Goal: Task Accomplishment & Management: Complete application form

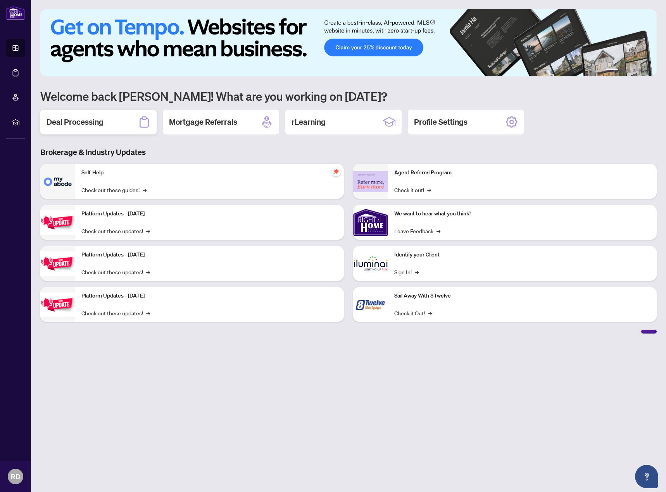
click at [92, 122] on h2 "Deal Processing" at bounding box center [75, 122] width 57 height 11
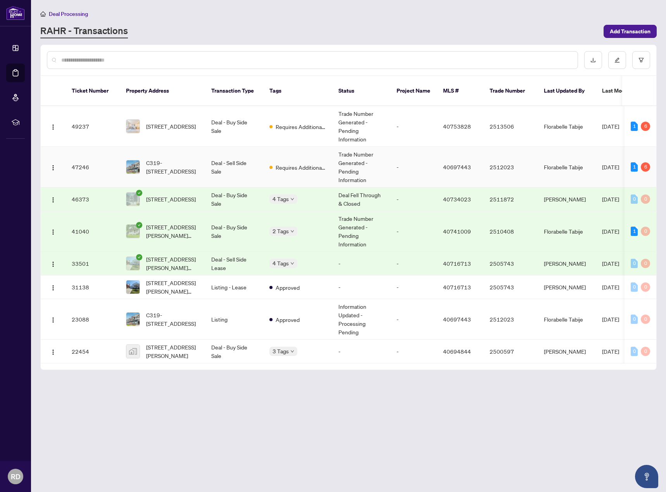
click at [233, 153] on td "Deal - Sell Side Sale" at bounding box center [234, 167] width 58 height 41
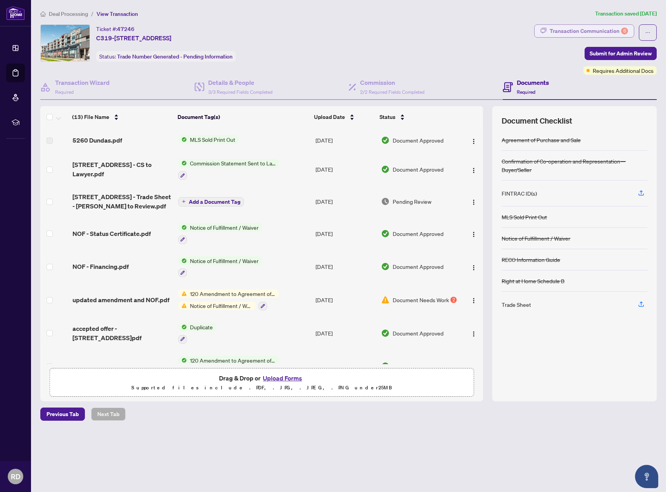
click at [569, 31] on div "Transaction Communication 6" at bounding box center [589, 31] width 78 height 12
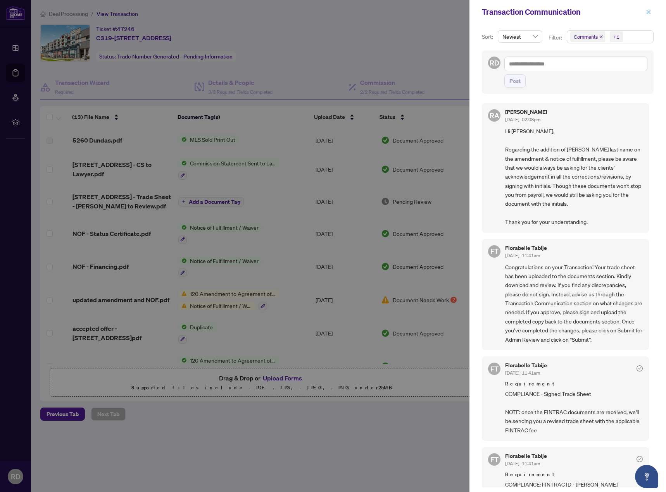
click at [647, 12] on icon "close" at bounding box center [648, 11] width 5 height 5
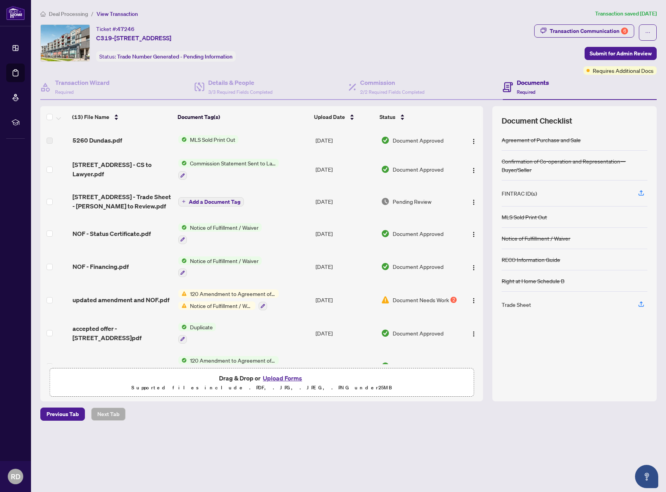
click at [71, 13] on span "Deal Processing" at bounding box center [68, 13] width 39 height 7
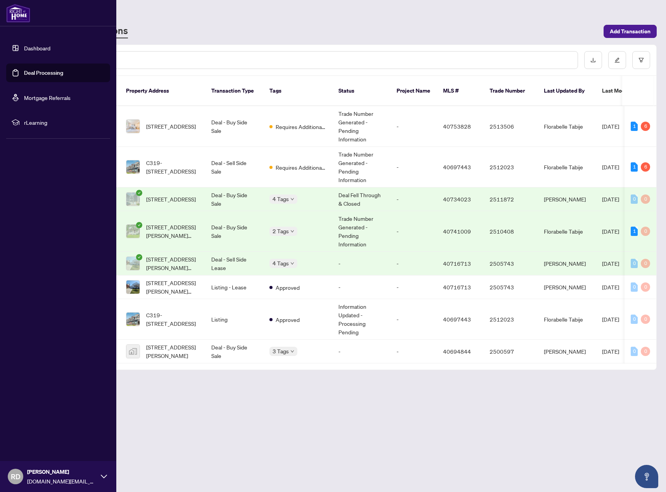
click at [32, 48] on link "Dashboard" at bounding box center [37, 48] width 26 height 7
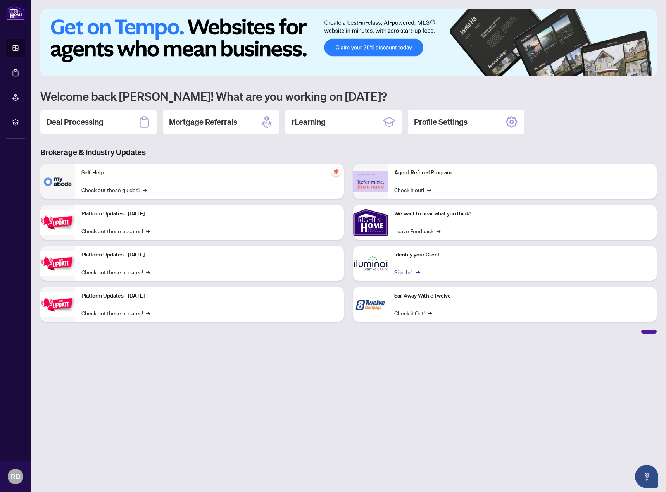
click at [405, 273] on link "Sign In! →" at bounding box center [406, 272] width 24 height 9
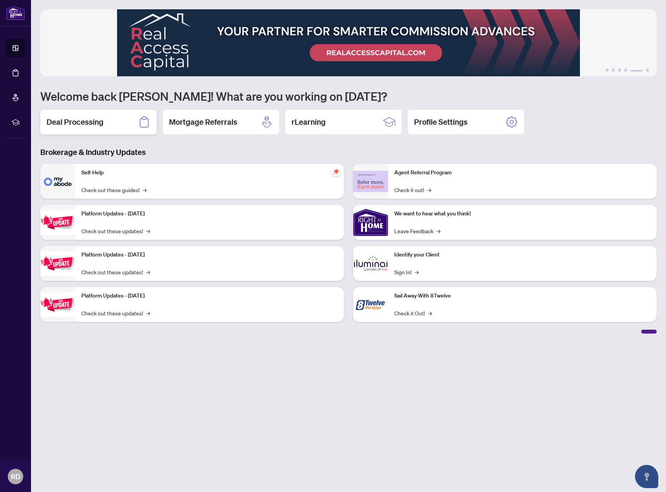
click at [74, 119] on h2 "Deal Processing" at bounding box center [75, 122] width 57 height 11
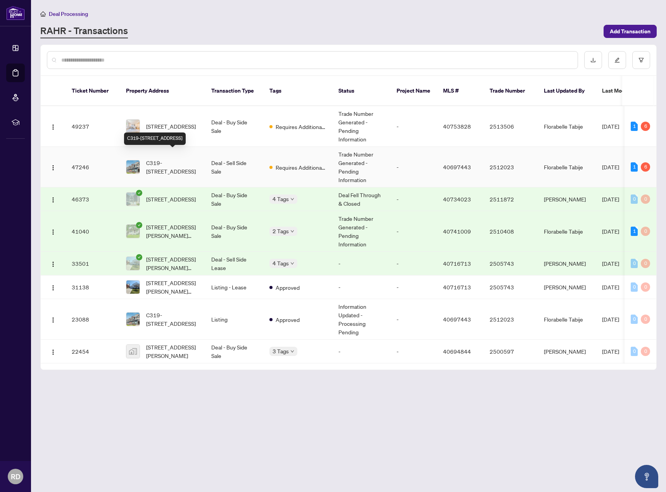
click at [190, 159] on span "C319-[STREET_ADDRESS]" at bounding box center [172, 167] width 53 height 17
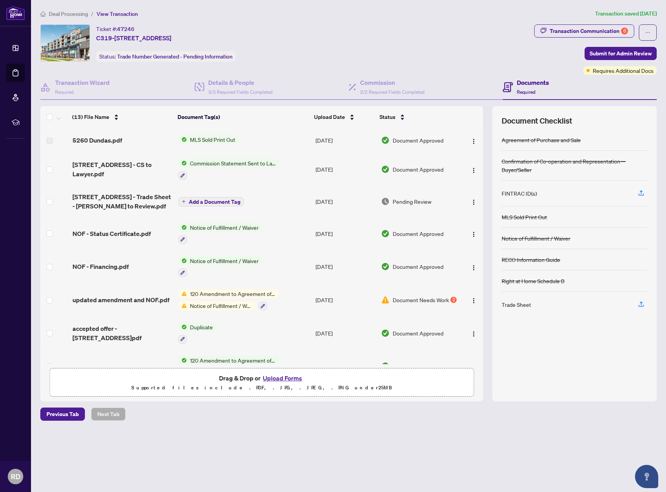
click at [66, 16] on span "Deal Processing" at bounding box center [68, 13] width 39 height 7
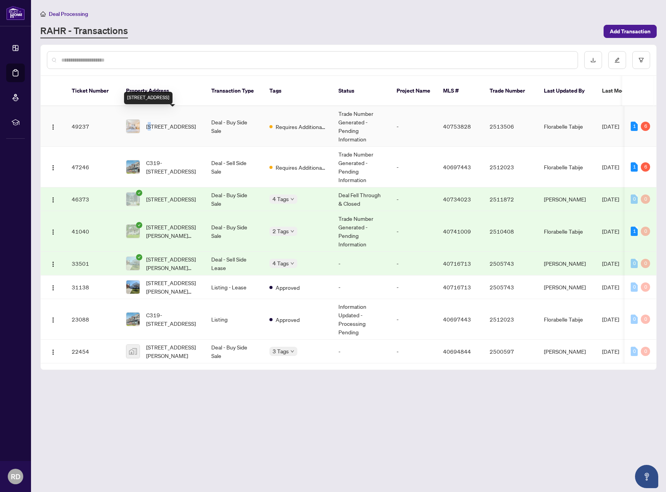
click at [152, 122] on span "[STREET_ADDRESS]" at bounding box center [171, 126] width 50 height 9
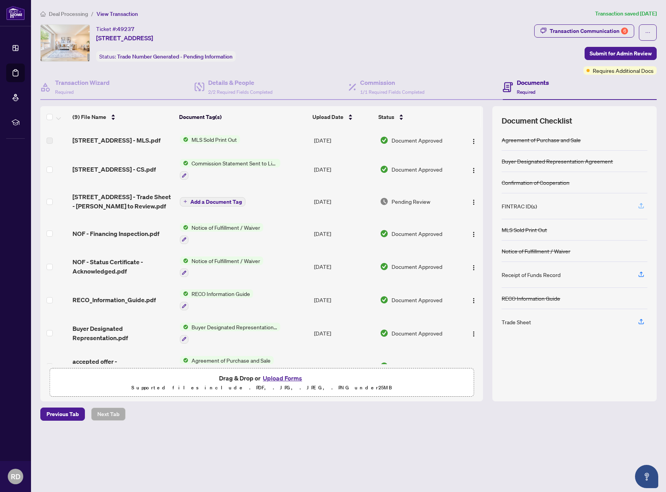
click at [638, 207] on icon "button" at bounding box center [641, 205] width 7 height 7
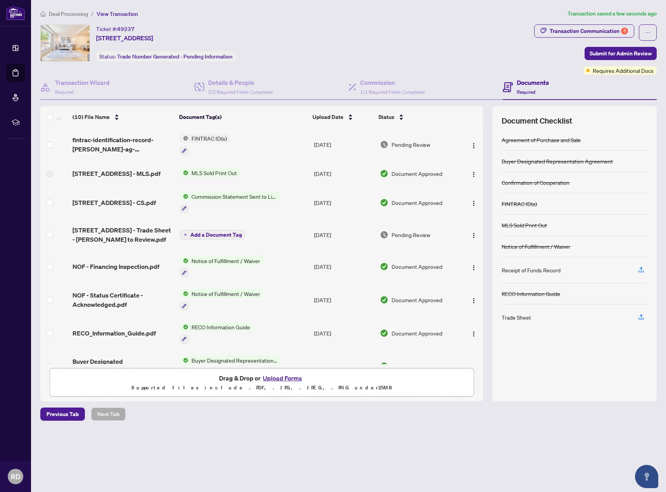
click at [293, 380] on button "Upload Forms" at bounding box center [282, 378] width 44 height 10
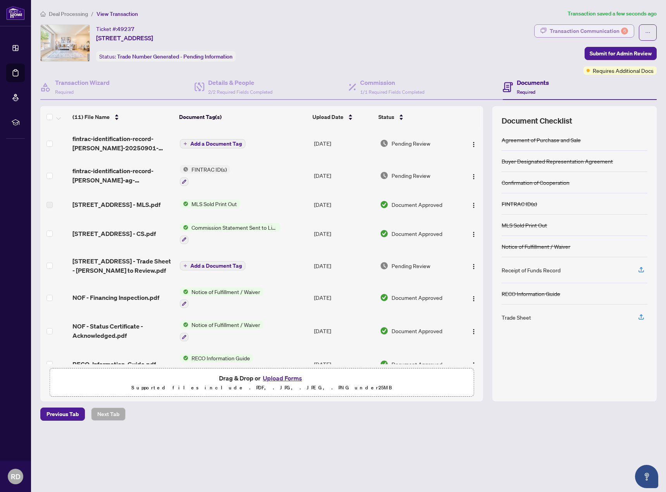
click at [607, 29] on div "Transaction Communication 6" at bounding box center [589, 31] width 78 height 12
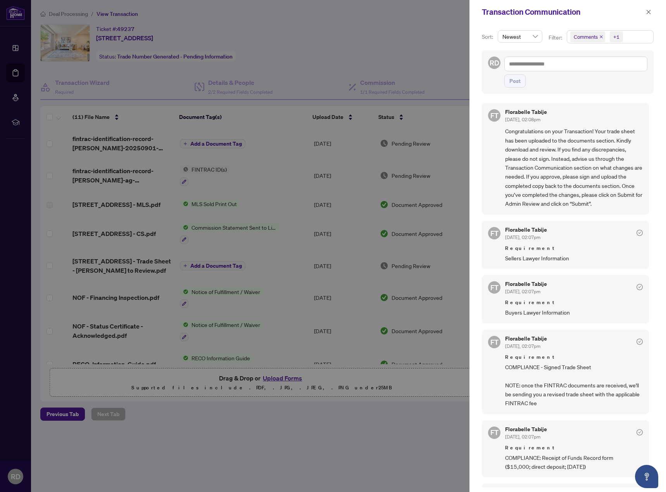
click at [418, 460] on div at bounding box center [333, 246] width 666 height 492
click at [648, 11] on icon "close" at bounding box center [649, 12] width 4 height 4
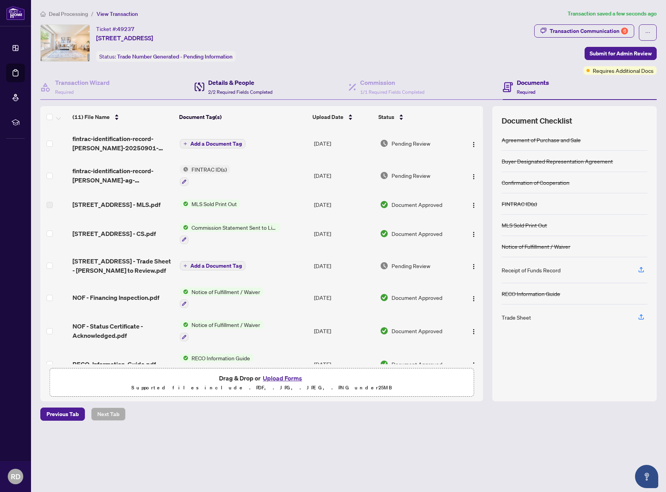
click at [227, 79] on h4 "Details & People" at bounding box center [240, 82] width 64 height 9
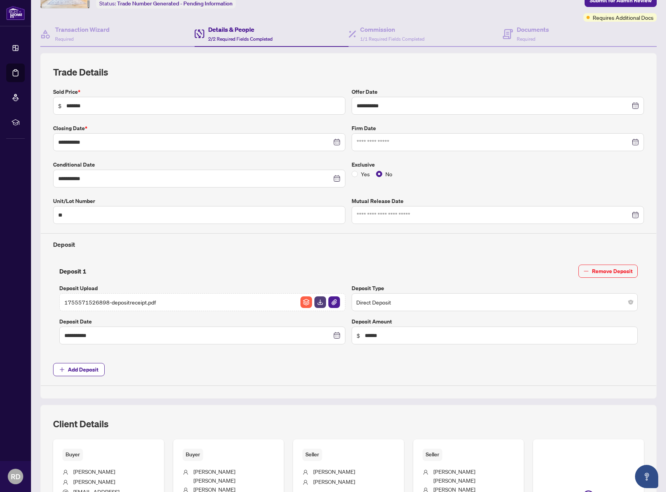
scroll to position [148, 0]
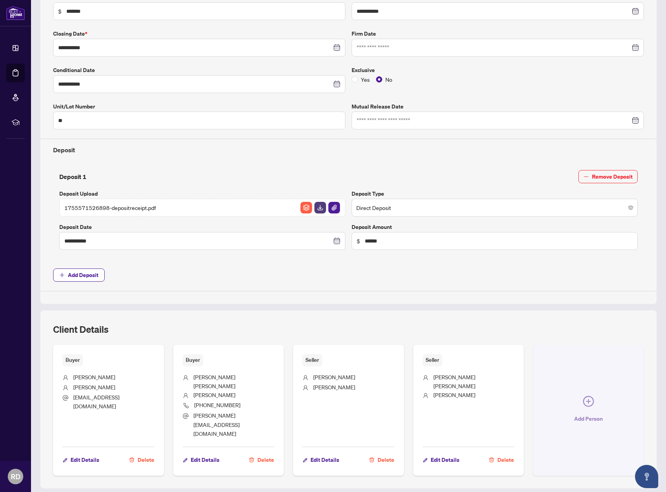
click at [597, 413] on span "Add Person" at bounding box center [588, 419] width 29 height 12
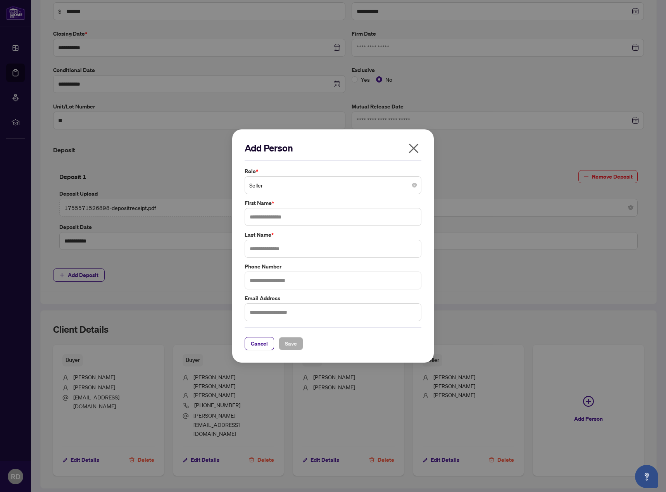
click at [286, 184] on span "Seller" at bounding box center [332, 185] width 167 height 15
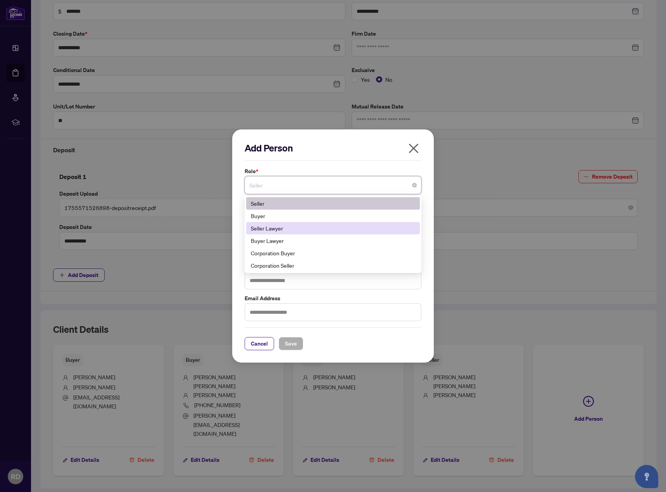
click at [283, 230] on div "Seller Lawyer" at bounding box center [333, 228] width 164 height 9
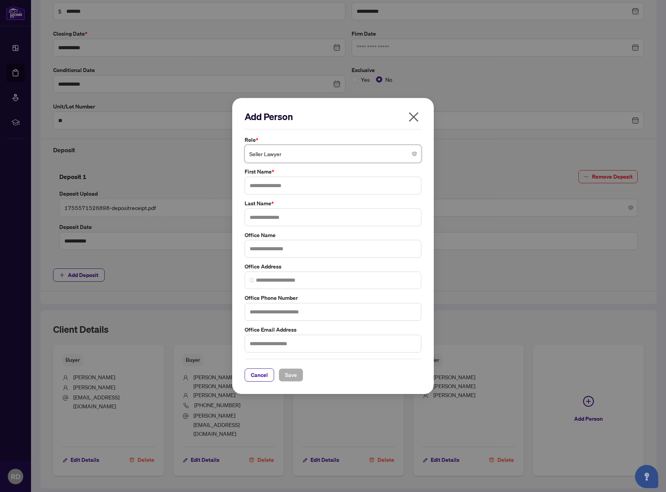
click at [352, 156] on span "Seller Lawyer" at bounding box center [332, 154] width 167 height 15
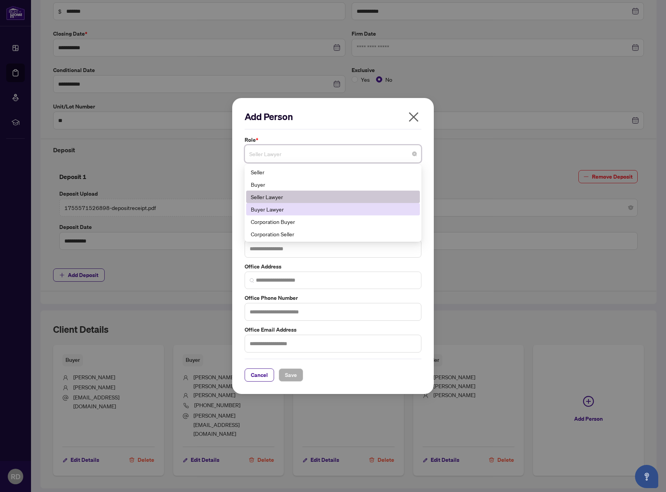
click at [270, 212] on div "Buyer Lawyer" at bounding box center [333, 209] width 164 height 9
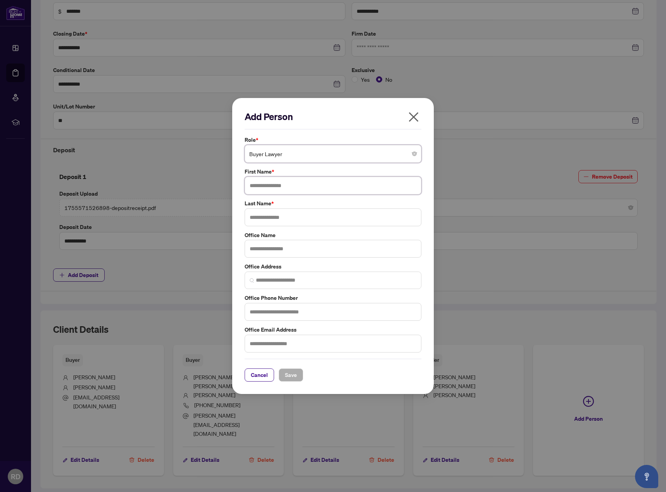
click at [276, 187] on input "text" at bounding box center [333, 186] width 177 height 18
type input "*****"
click at [270, 220] on input "text" at bounding box center [333, 218] width 177 height 18
type input "*****"
click at [269, 253] on input "text" at bounding box center [333, 249] width 177 height 18
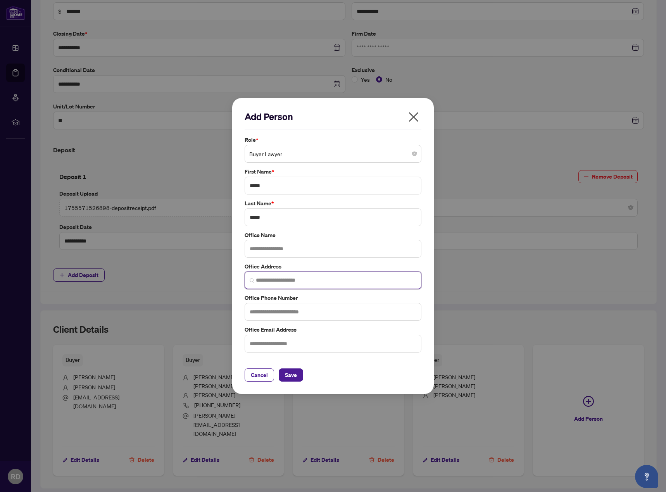
click at [276, 283] on input "search" at bounding box center [336, 280] width 160 height 8
paste input "**********"
type input "**********"
click at [414, 265] on label "Office Address" at bounding box center [333, 266] width 177 height 9
click at [281, 250] on input "text" at bounding box center [333, 249] width 177 height 18
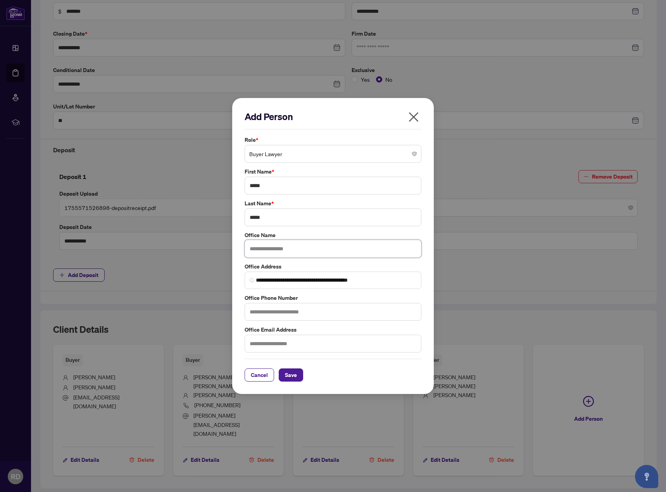
click at [283, 249] on input "text" at bounding box center [333, 249] width 177 height 18
click at [312, 246] on input "**********" at bounding box center [333, 249] width 177 height 18
type input "**********"
click at [355, 118] on h2 "Add Person" at bounding box center [333, 116] width 177 height 12
click at [264, 313] on input "text" at bounding box center [333, 312] width 177 height 18
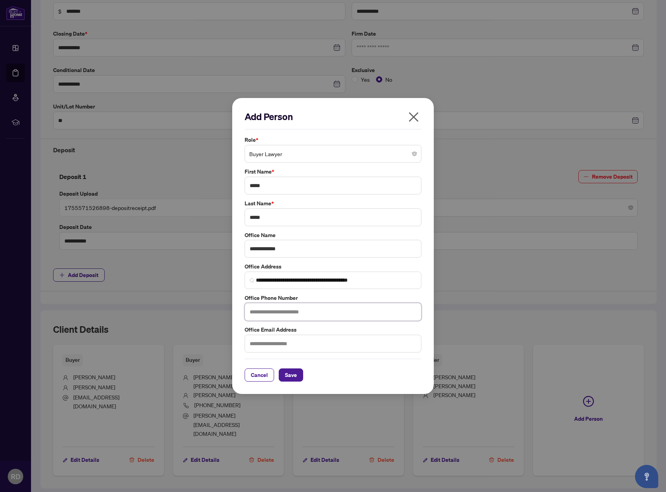
type input "*"
type input "**********"
click at [308, 338] on input "text" at bounding box center [333, 344] width 177 height 18
click at [281, 344] on input "text" at bounding box center [333, 344] width 177 height 18
paste input "**********"
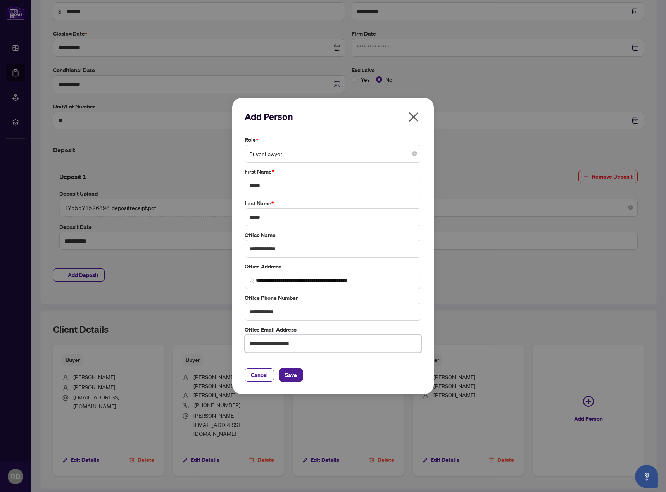
type input "**********"
click at [329, 325] on div "**********" at bounding box center [332, 244] width 181 height 217
click at [293, 379] on span "Save" at bounding box center [291, 375] width 12 height 12
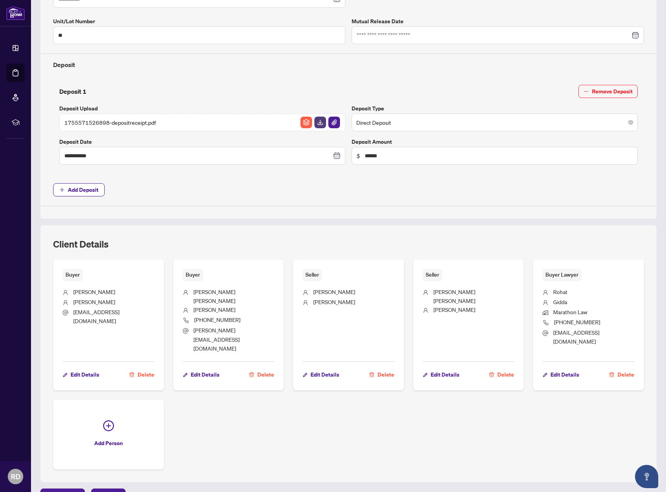
scroll to position [237, 0]
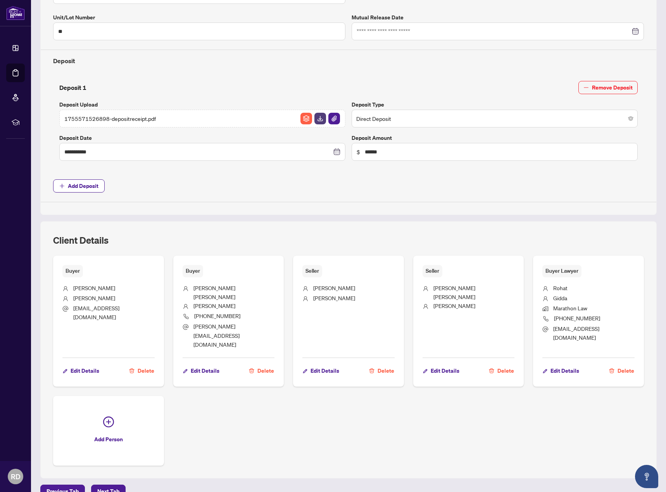
click at [366, 422] on div "Buyer [PERSON_NAME] Esteron [EMAIL_ADDRESS][DOMAIN_NAME] Edit Details Delete Bu…" at bounding box center [348, 361] width 591 height 210
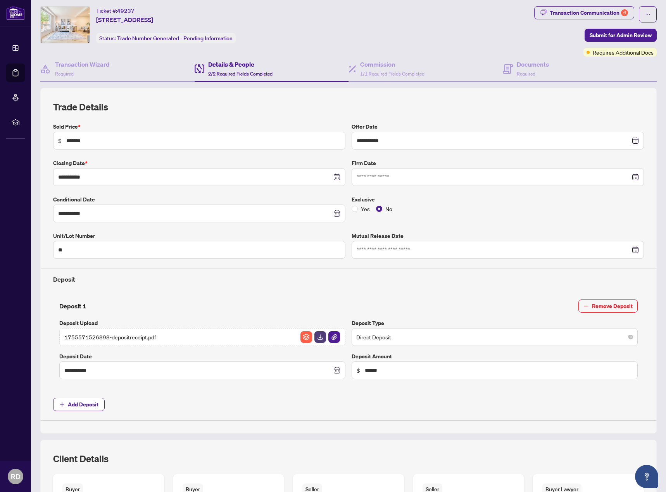
scroll to position [0, 0]
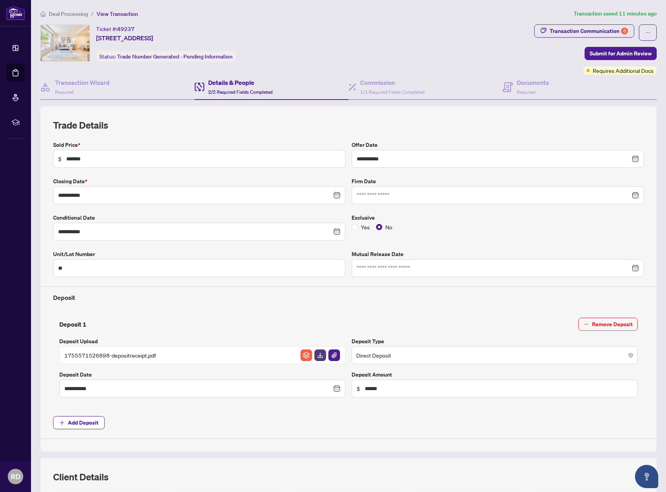
click at [631, 195] on div at bounding box center [498, 195] width 282 height 9
type input "**********"
click at [366, 214] on span "Previous month (PageUp)" at bounding box center [368, 214] width 4 height 4
type input "**********"
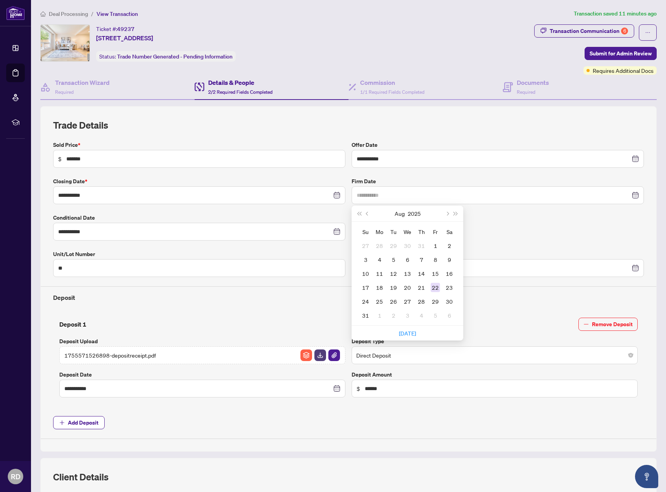
type input "**********"
click at [435, 288] on div "22" at bounding box center [435, 287] width 9 height 9
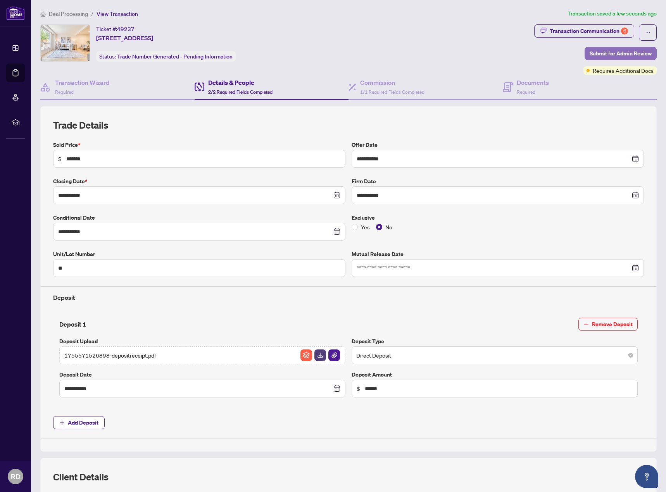
click at [609, 53] on span "Submit for Admin Review" at bounding box center [621, 53] width 62 height 12
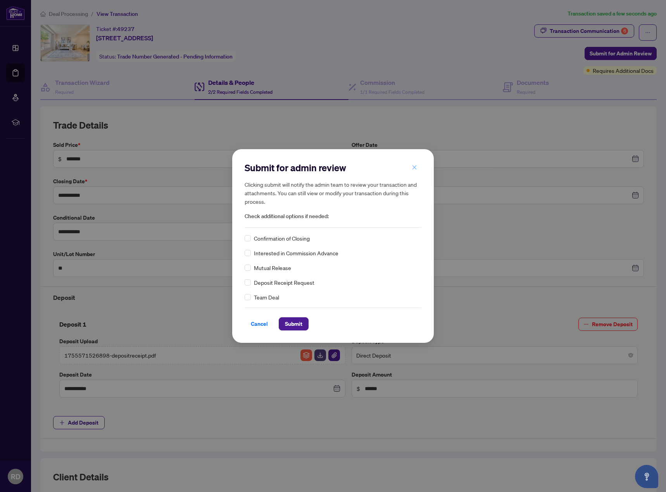
click at [417, 167] on icon "close" at bounding box center [414, 167] width 5 height 5
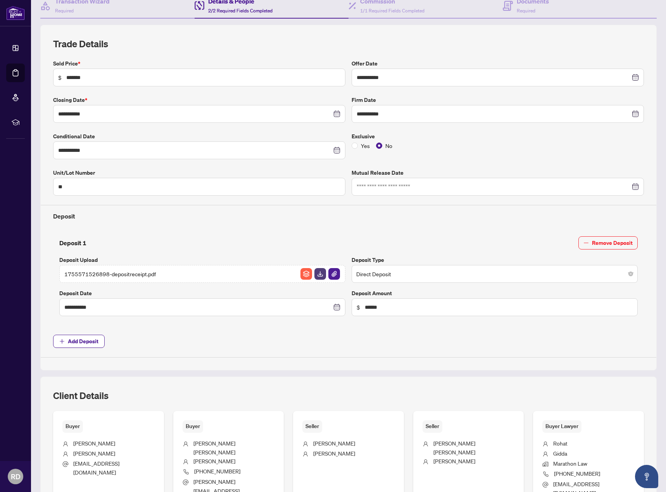
scroll to position [116, 0]
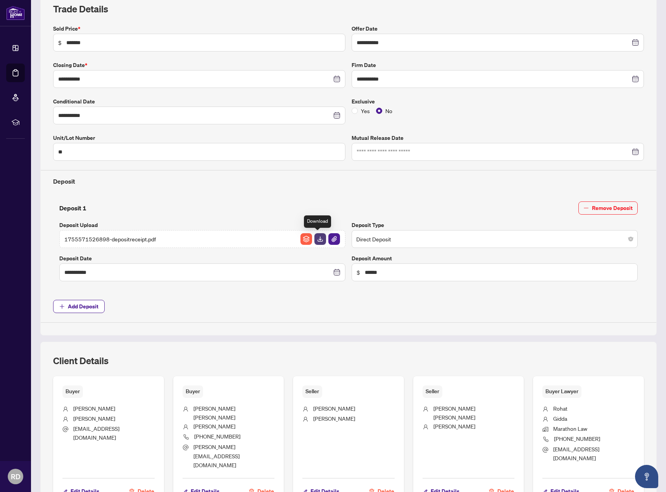
click at [319, 240] on img "button" at bounding box center [320, 239] width 12 height 12
click at [331, 240] on img "button" at bounding box center [334, 239] width 12 height 12
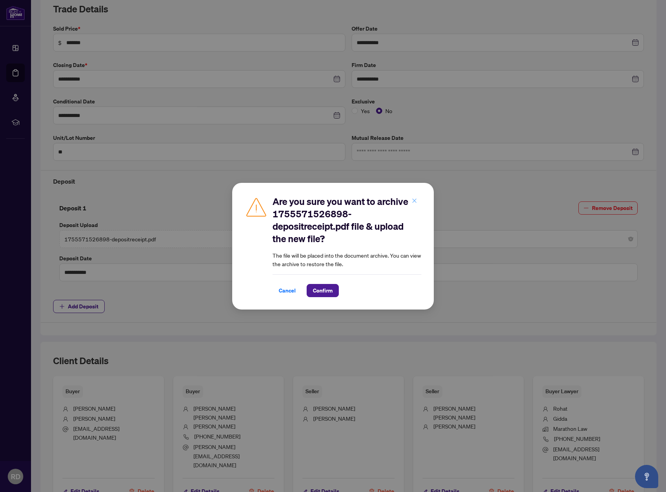
click at [412, 202] on icon "close" at bounding box center [414, 200] width 5 height 5
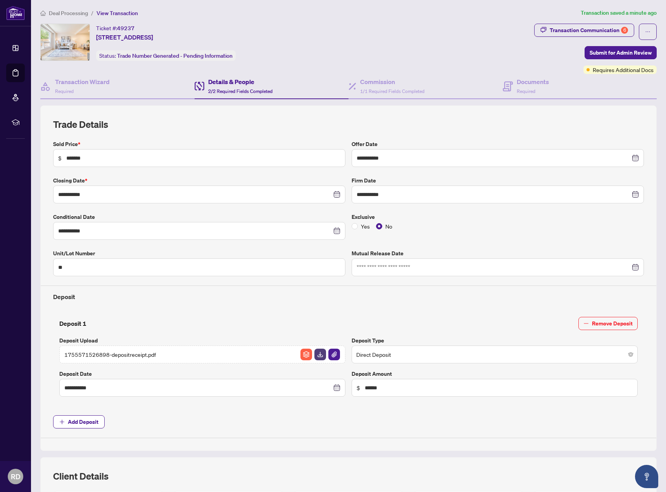
scroll to position [0, 0]
click at [83, 85] on h4 "Transaction Wizard" at bounding box center [82, 82] width 55 height 9
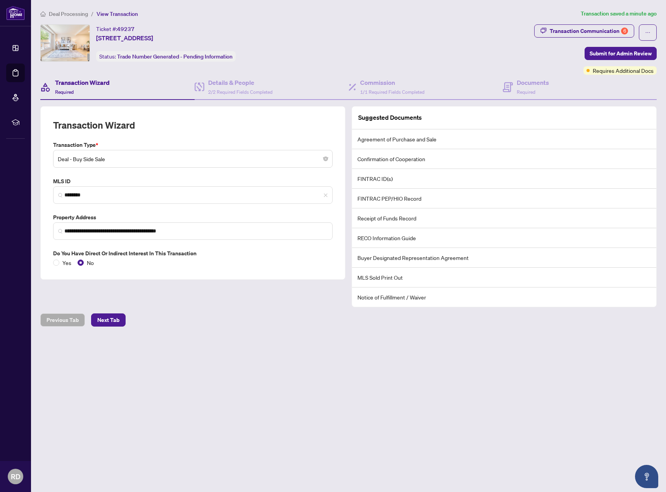
click at [86, 79] on h4 "Transaction Wizard" at bounding box center [82, 82] width 55 height 9
click at [114, 15] on span "View Transaction" at bounding box center [117, 13] width 41 height 7
click at [273, 90] on span "2/2 Required Fields Completed" at bounding box center [240, 92] width 64 height 6
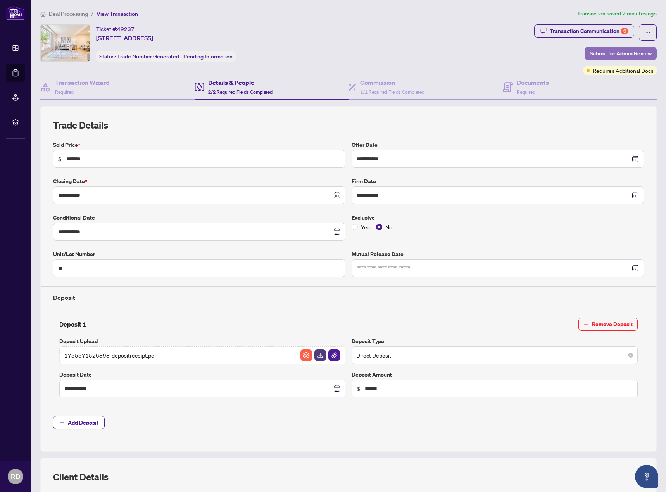
click at [609, 54] on span "Submit for Admin Review" at bounding box center [621, 53] width 62 height 12
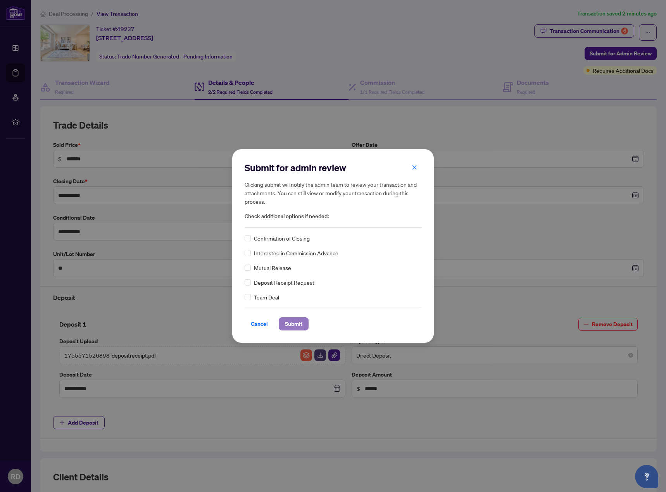
click at [300, 324] on span "Submit" at bounding box center [293, 324] width 17 height 12
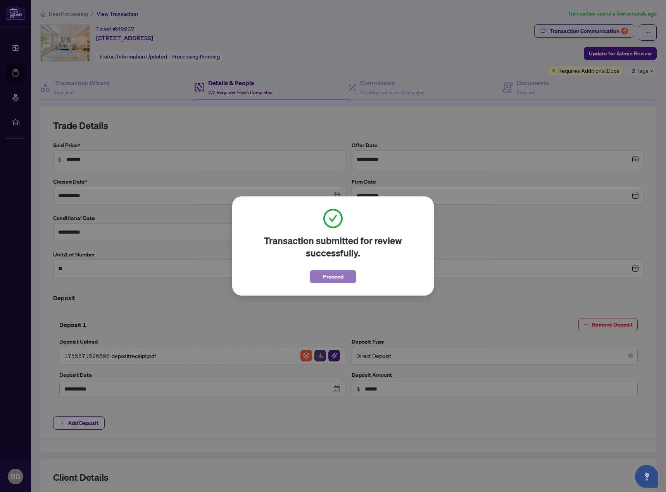
click at [338, 277] on span "Proceed" at bounding box center [333, 277] width 21 height 12
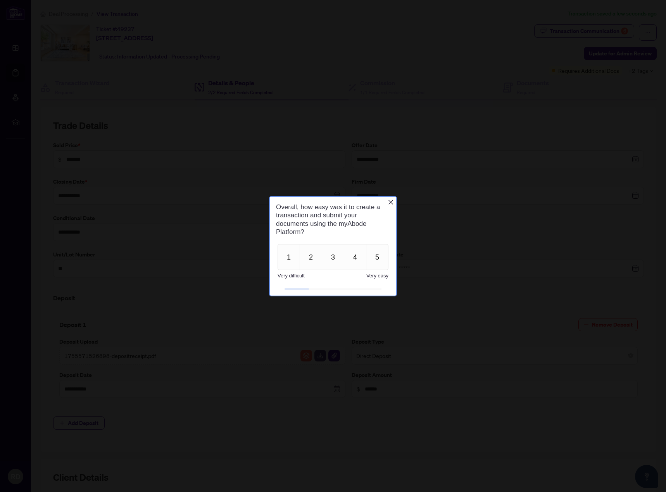
click at [391, 204] on icon "Close button" at bounding box center [391, 202] width 6 height 6
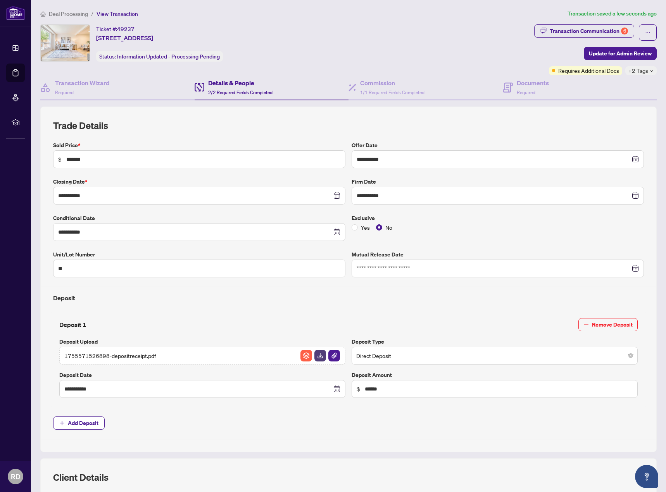
click at [73, 14] on span "Deal Processing" at bounding box center [68, 13] width 39 height 7
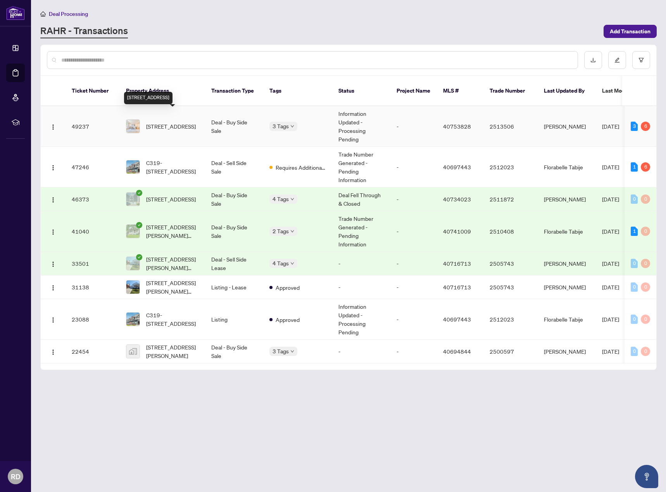
click at [177, 122] on span "[STREET_ADDRESS]" at bounding box center [171, 126] width 50 height 9
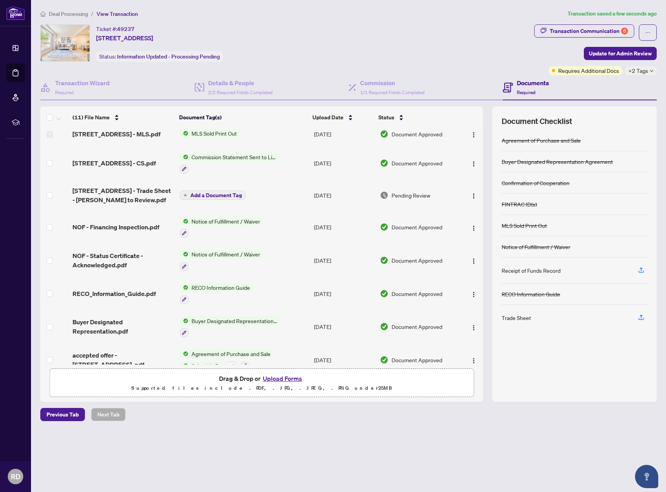
scroll to position [40, 0]
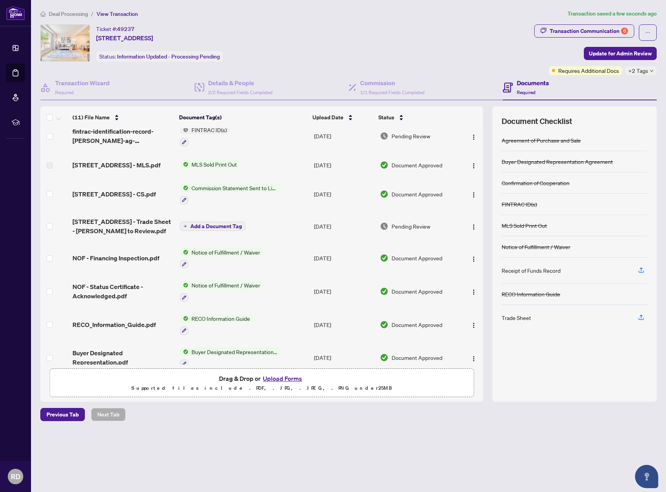
click at [287, 379] on button "Upload Forms" at bounding box center [282, 379] width 44 height 10
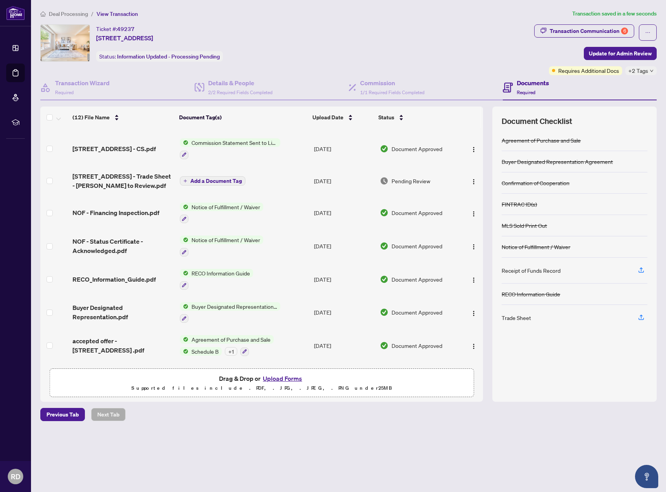
scroll to position [148, 0]
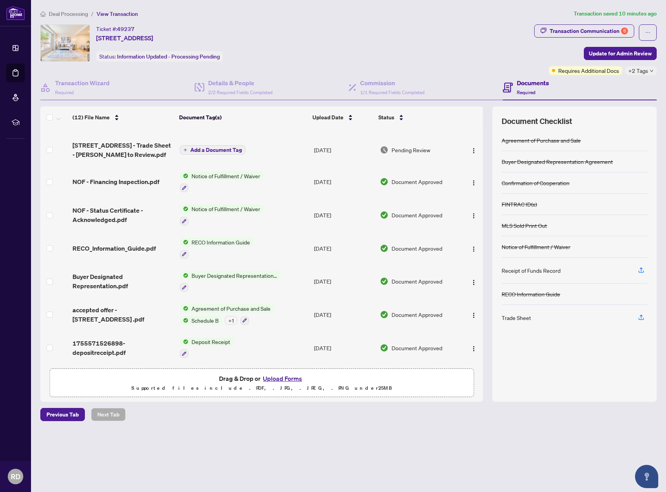
click at [276, 380] on button "Upload Forms" at bounding box center [282, 379] width 44 height 10
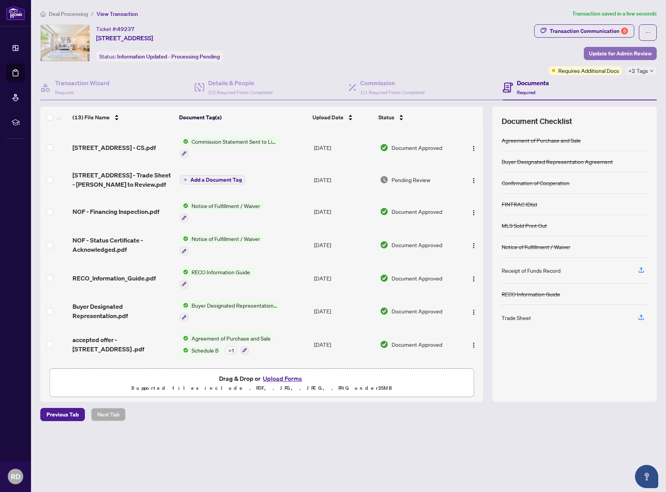
click at [635, 54] on span "Update for Admin Review" at bounding box center [620, 53] width 63 height 12
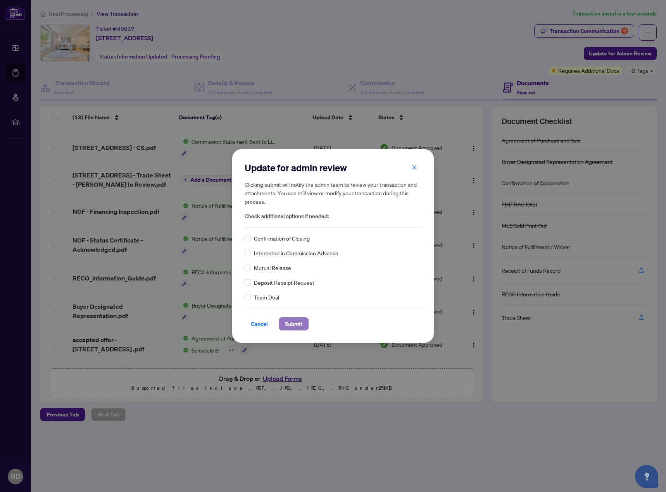
click at [297, 326] on span "Submit" at bounding box center [293, 324] width 17 height 12
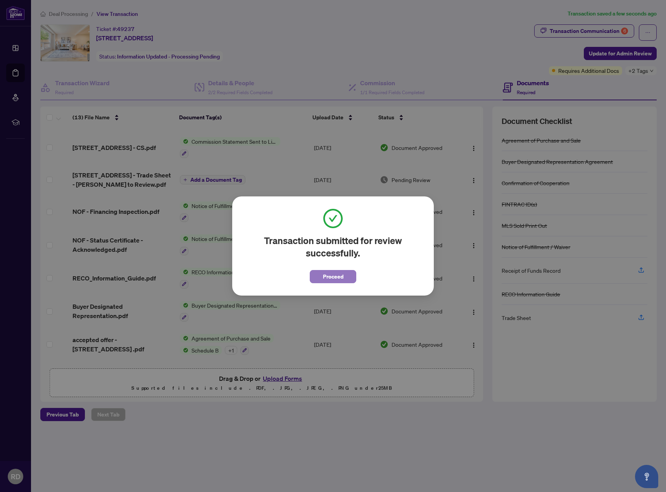
click at [335, 274] on span "Proceed" at bounding box center [333, 277] width 21 height 12
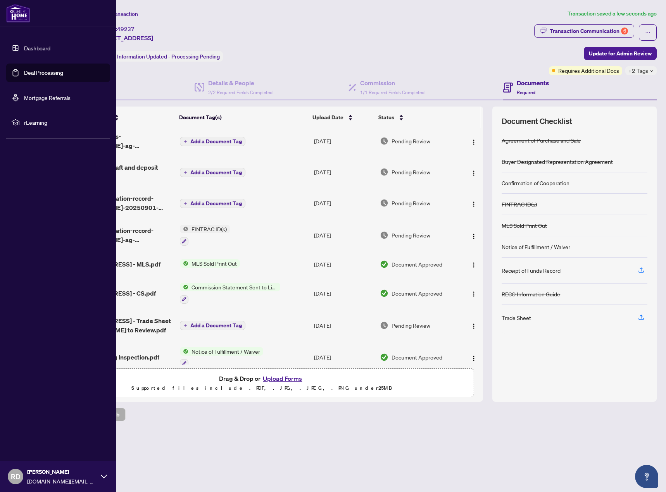
scroll to position [0, 0]
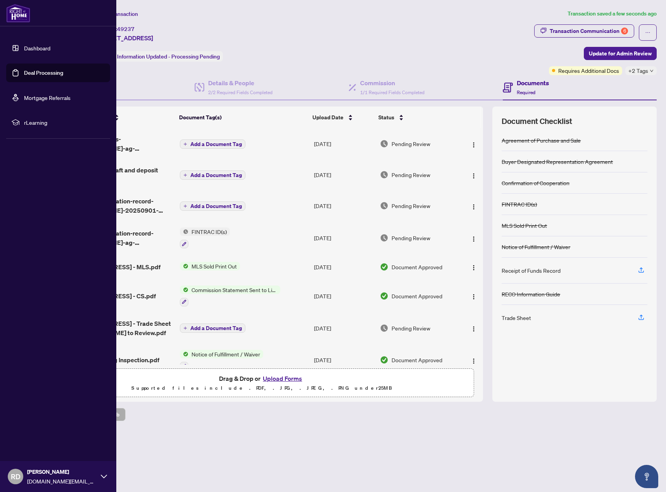
click at [38, 50] on link "Dashboard" at bounding box center [37, 48] width 26 height 7
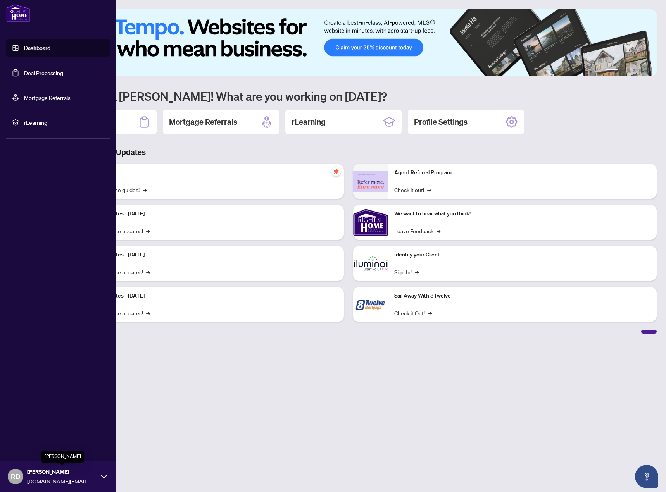
click at [52, 475] on span "[PERSON_NAME]" at bounding box center [62, 472] width 70 height 9
click at [34, 433] on span "Logout" at bounding box center [30, 430] width 17 height 12
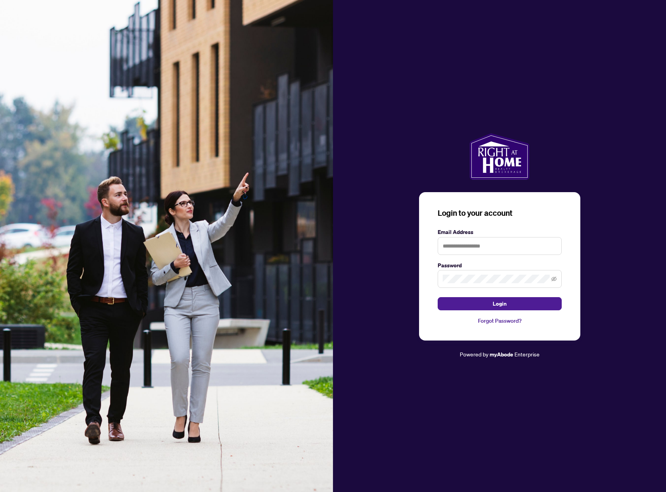
click at [34, 431] on img at bounding box center [166, 246] width 333 height 492
type input "**********"
